Goal: Navigation & Orientation: Find specific page/section

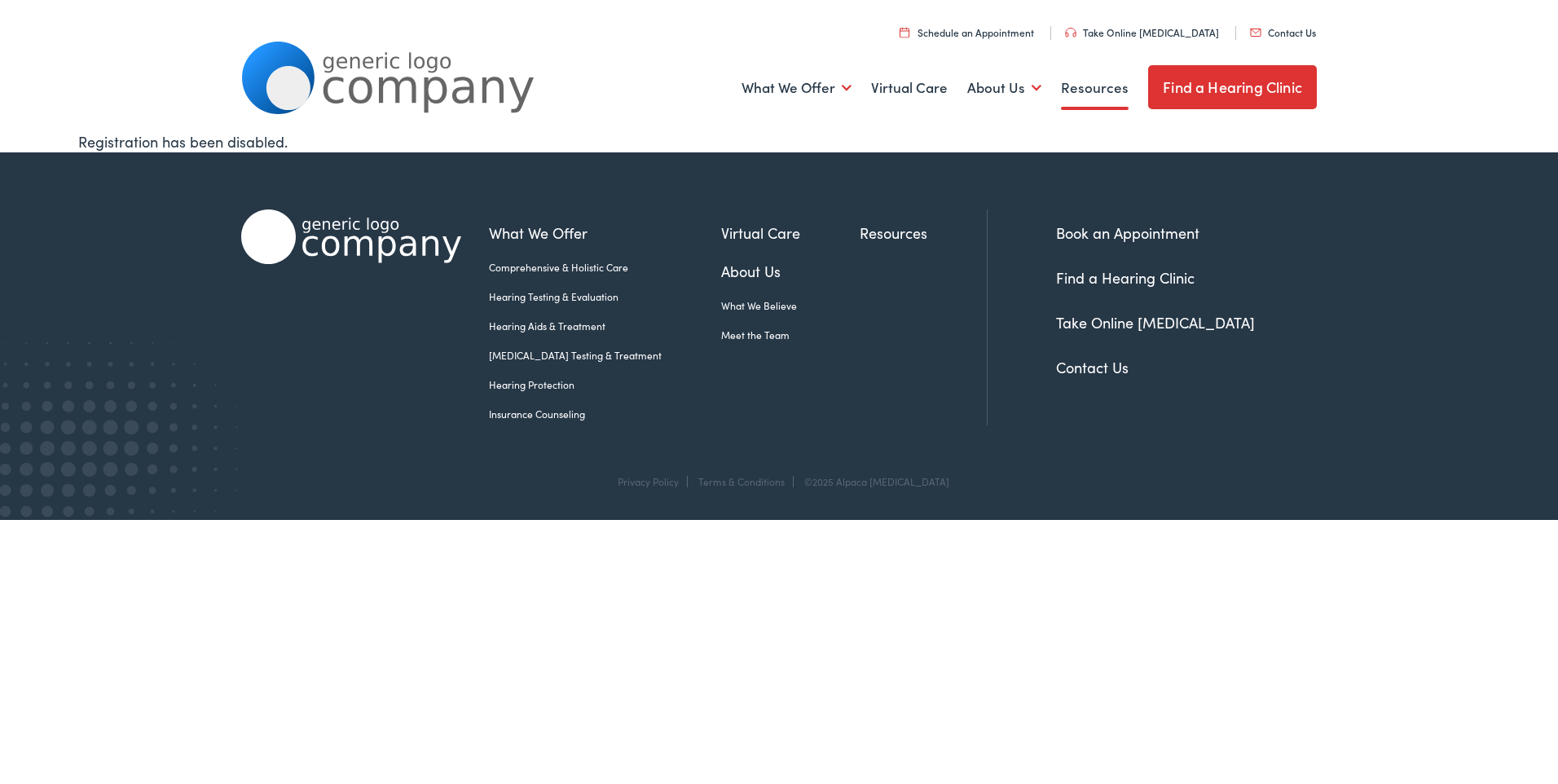
click at [1102, 91] on link "Resources" at bounding box center [1095, 88] width 68 height 60
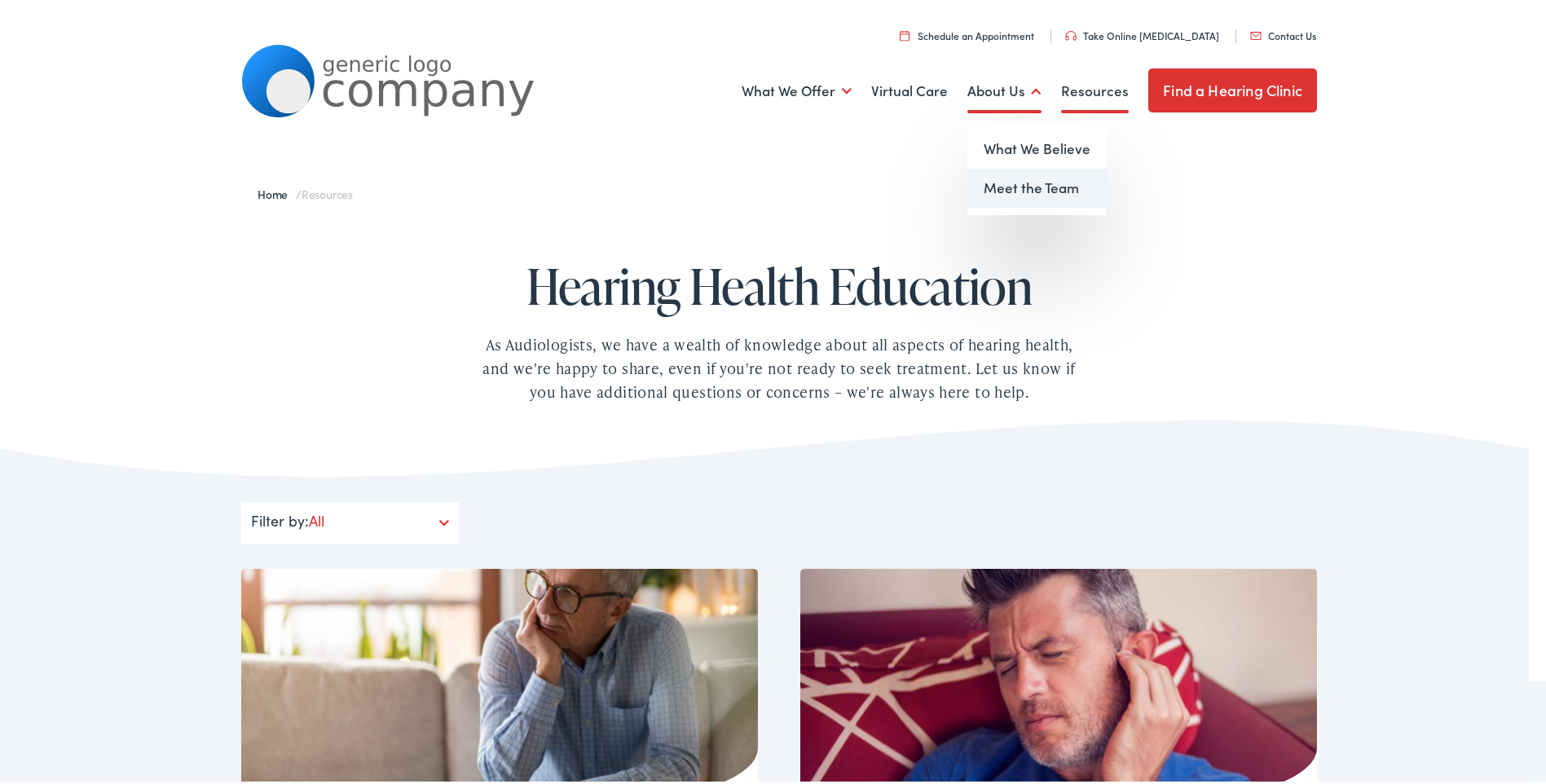
click at [1012, 183] on link "Meet the Team" at bounding box center [1038, 185] width 139 height 39
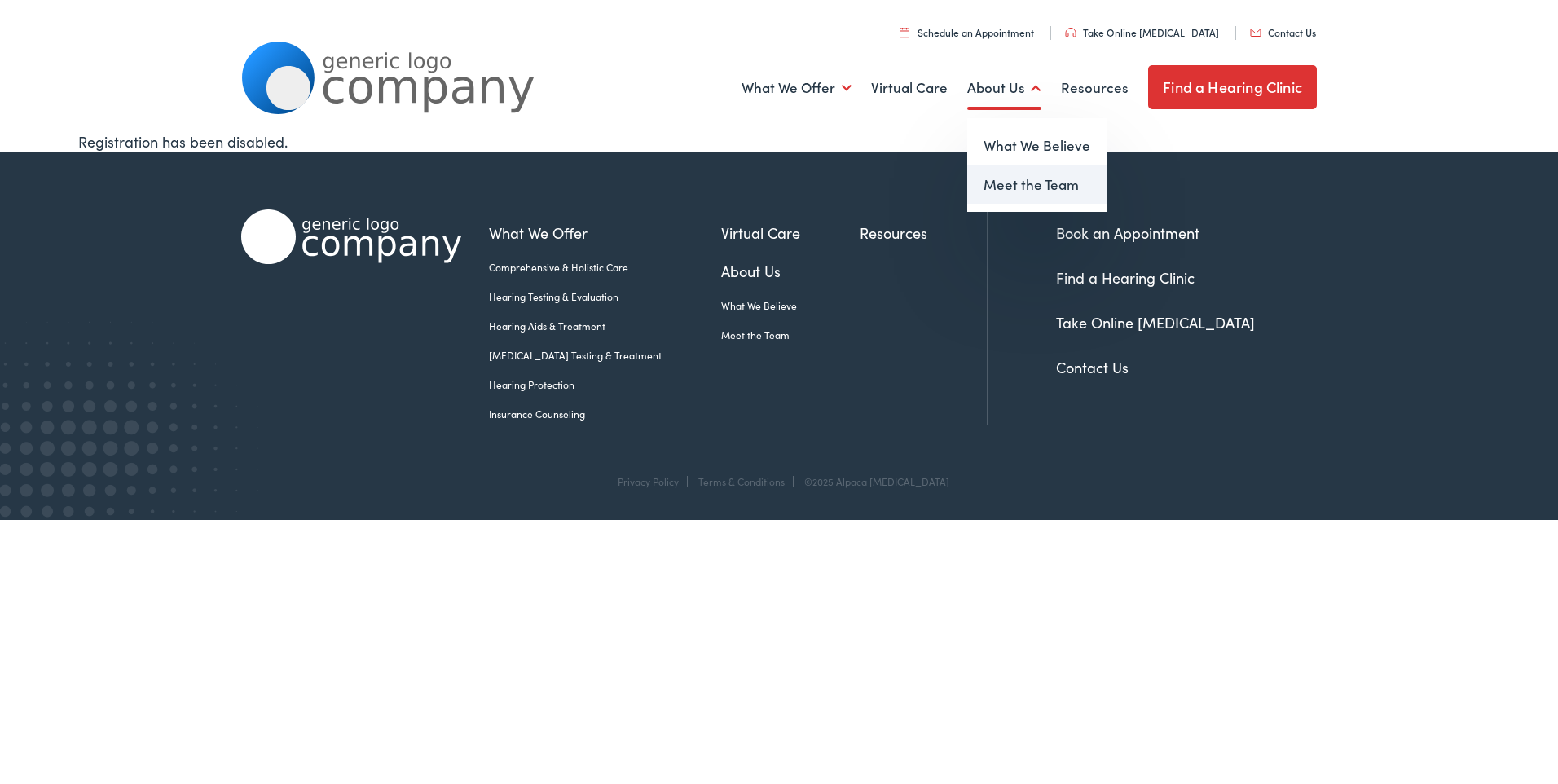
click at [1027, 184] on link "Meet the Team" at bounding box center [1037, 185] width 139 height 39
click at [999, 181] on link "Meet the Team" at bounding box center [1037, 185] width 139 height 39
